Goal: Check status: Check status

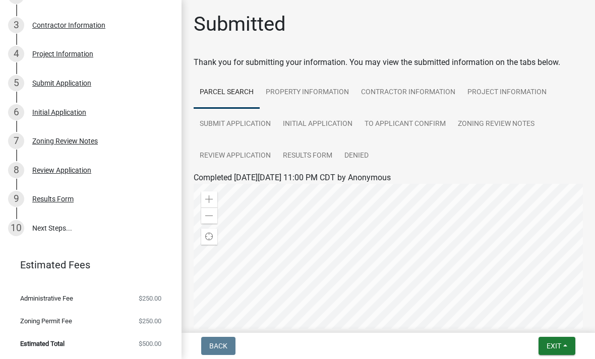
scroll to position [227, 0]
click at [351, 158] on link "Denied" at bounding box center [356, 156] width 36 height 32
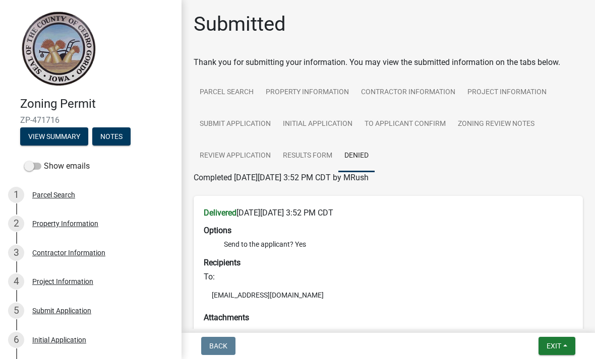
scroll to position [0, 0]
click at [58, 141] on button "View Summary" at bounding box center [54, 137] width 68 height 18
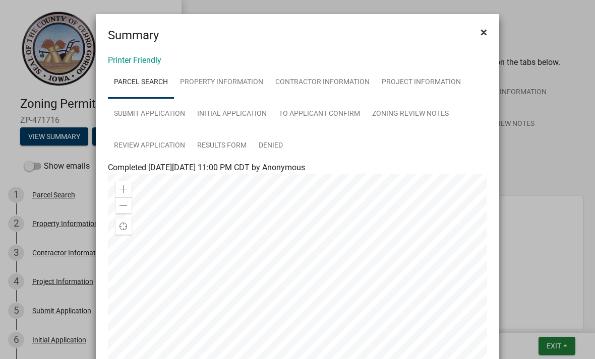
click at [483, 32] on span "×" at bounding box center [483, 32] width 7 height 14
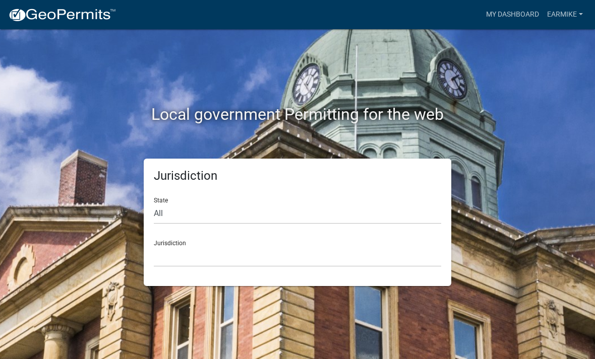
click at [529, 34] on div "Local government Permitting for the web" at bounding box center [297, 93] width 484 height 129
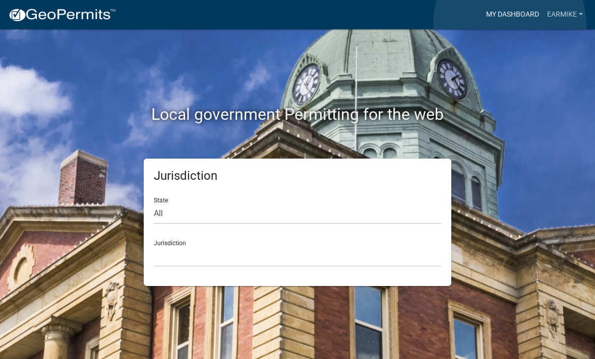
click at [510, 23] on link "My Dashboard" at bounding box center [512, 14] width 61 height 19
